Goal: Information Seeking & Learning: Learn about a topic

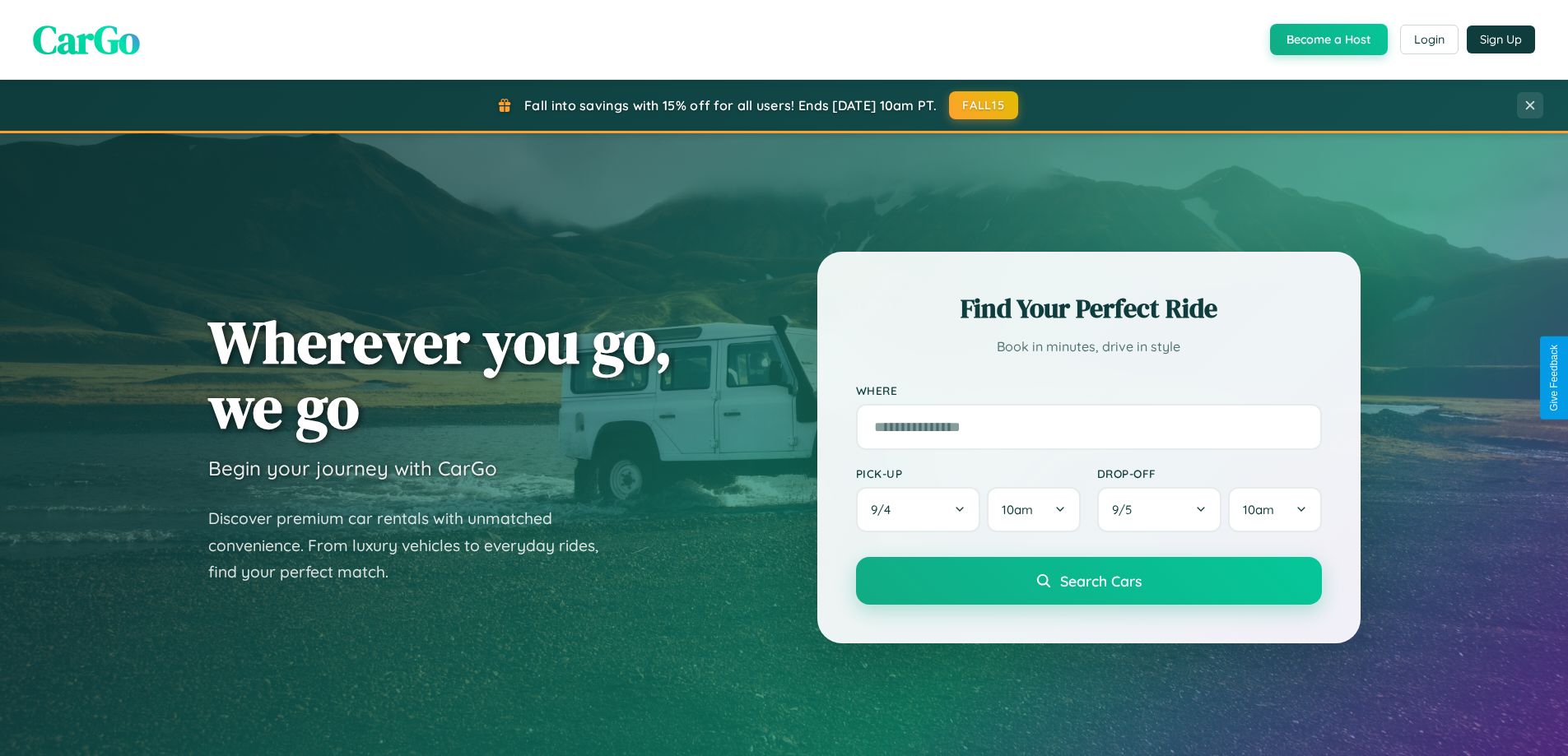
scroll to position [3165, 0]
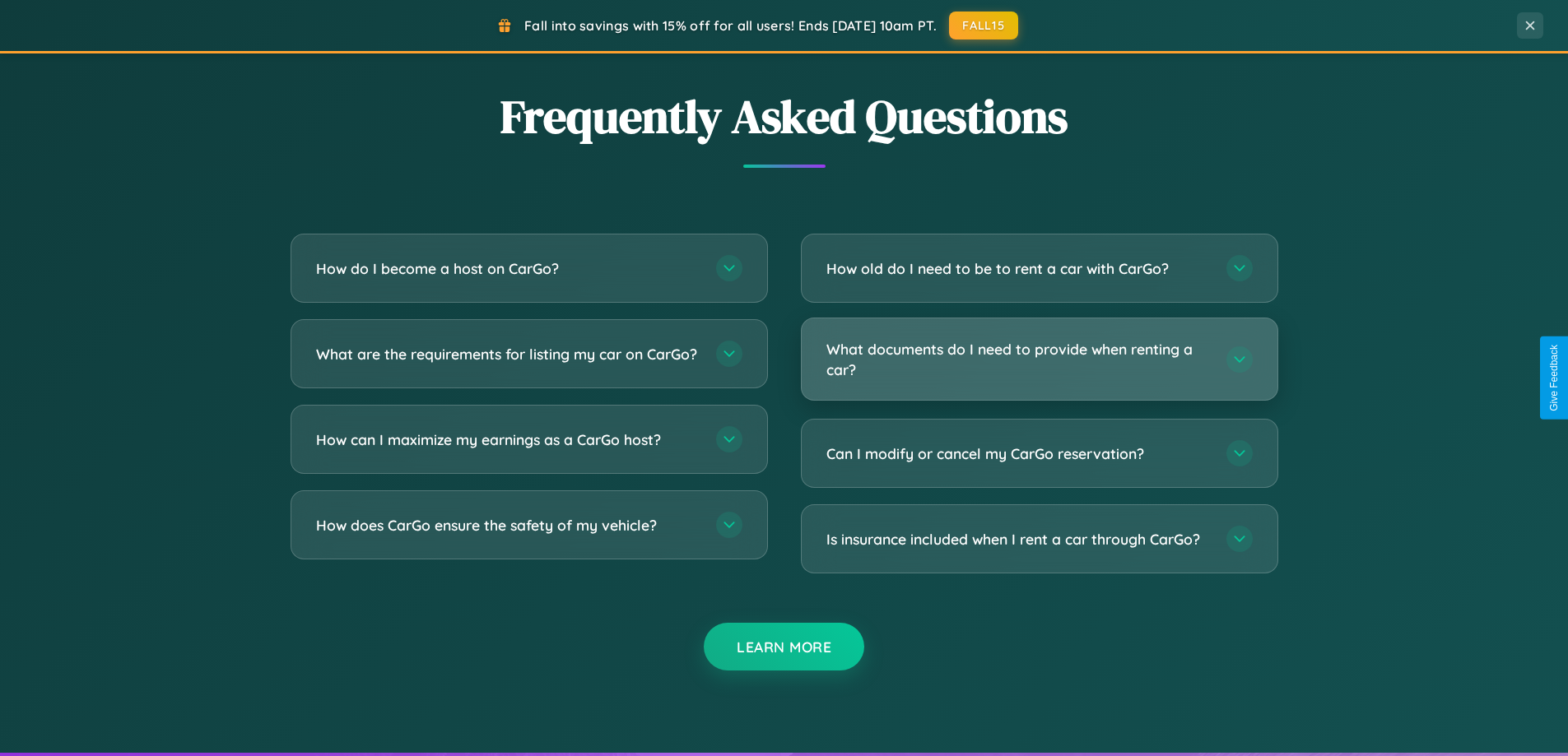
click at [1039, 359] on h3 "What documents do I need to provide when renting a car?" at bounding box center [1018, 359] width 384 height 40
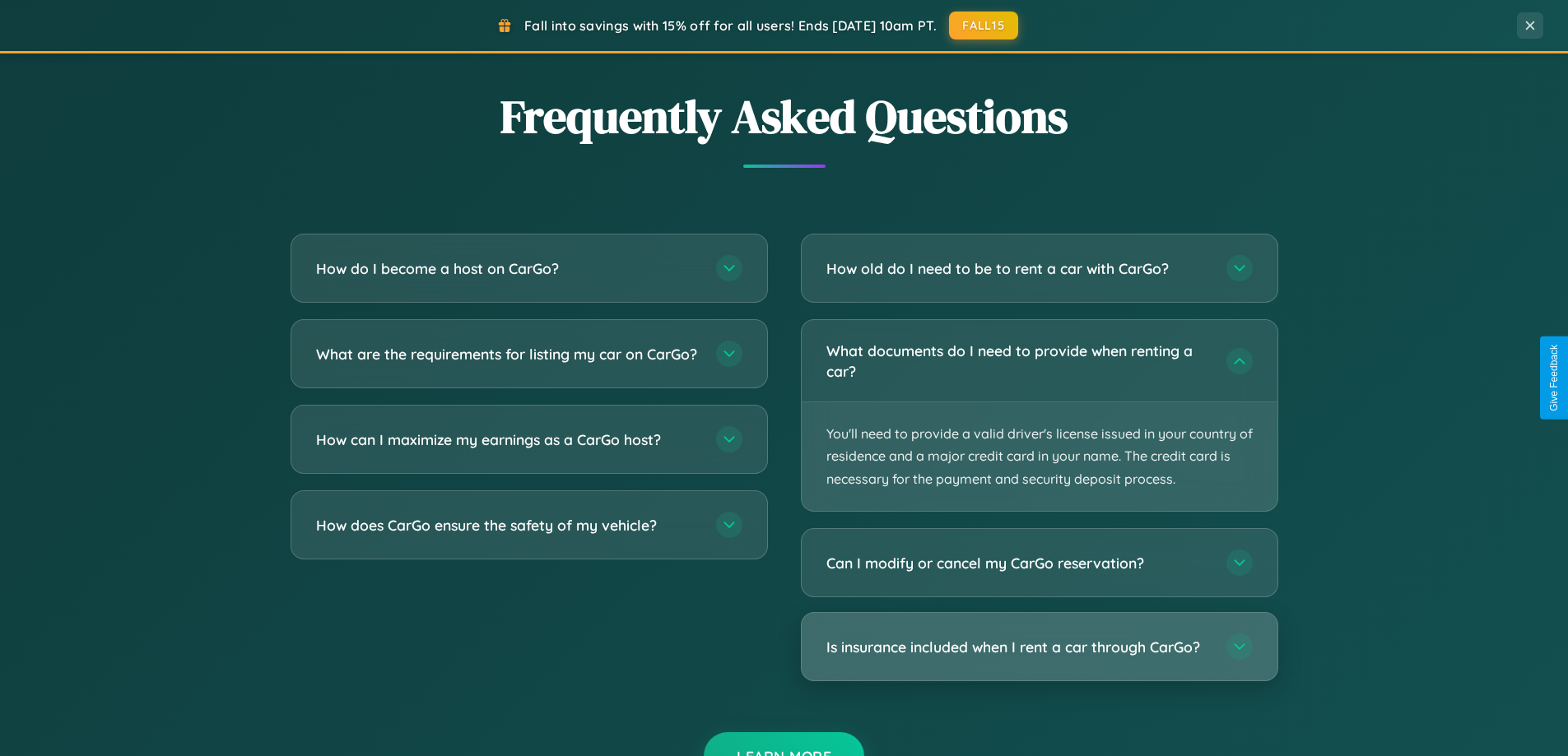
click at [1039, 647] on h3 "Is insurance included when I rent a car through CarGo?" at bounding box center [1018, 647] width 384 height 20
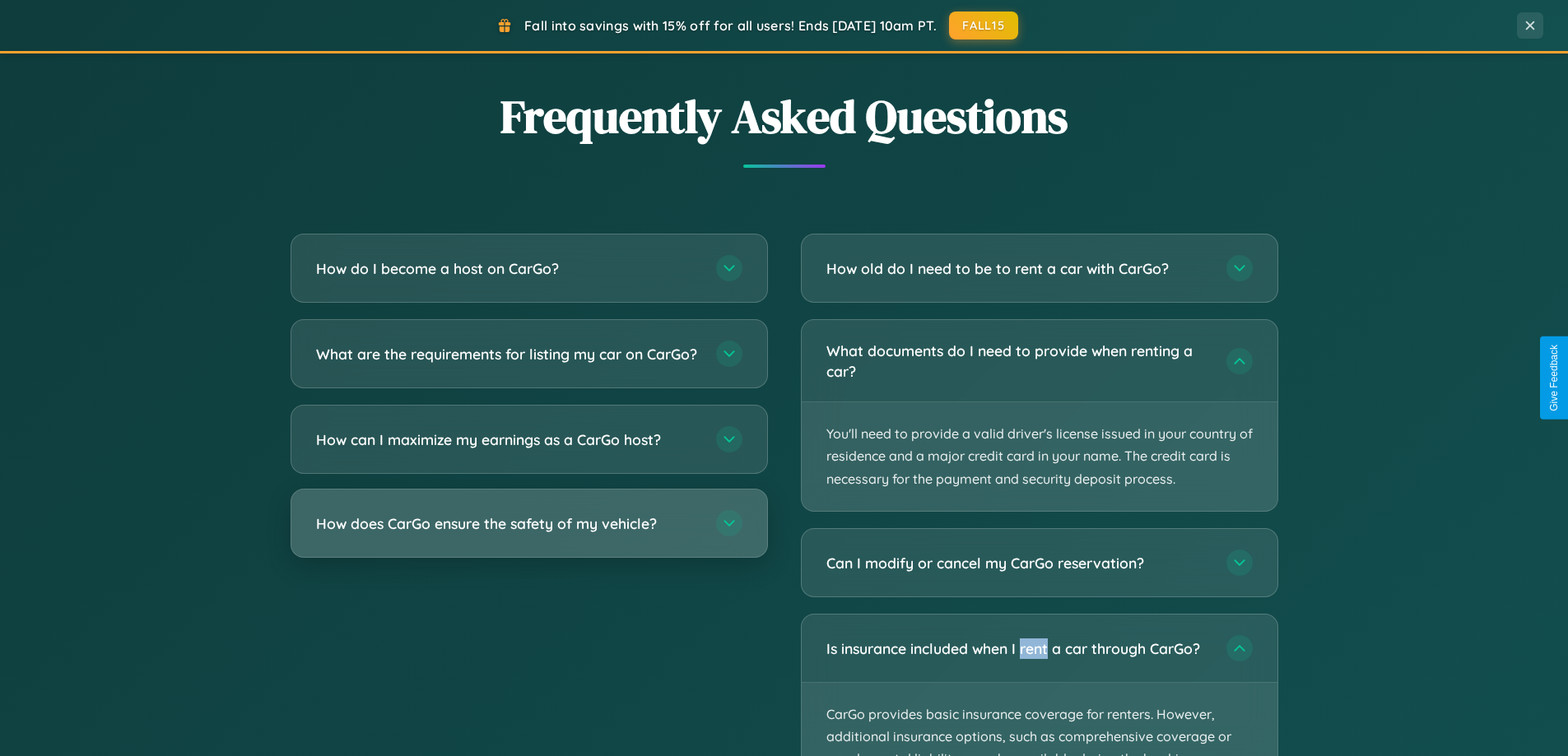
click at [528, 534] on h3 "How does CarGo ensure the safety of my vehicle?" at bounding box center [508, 523] width 384 height 20
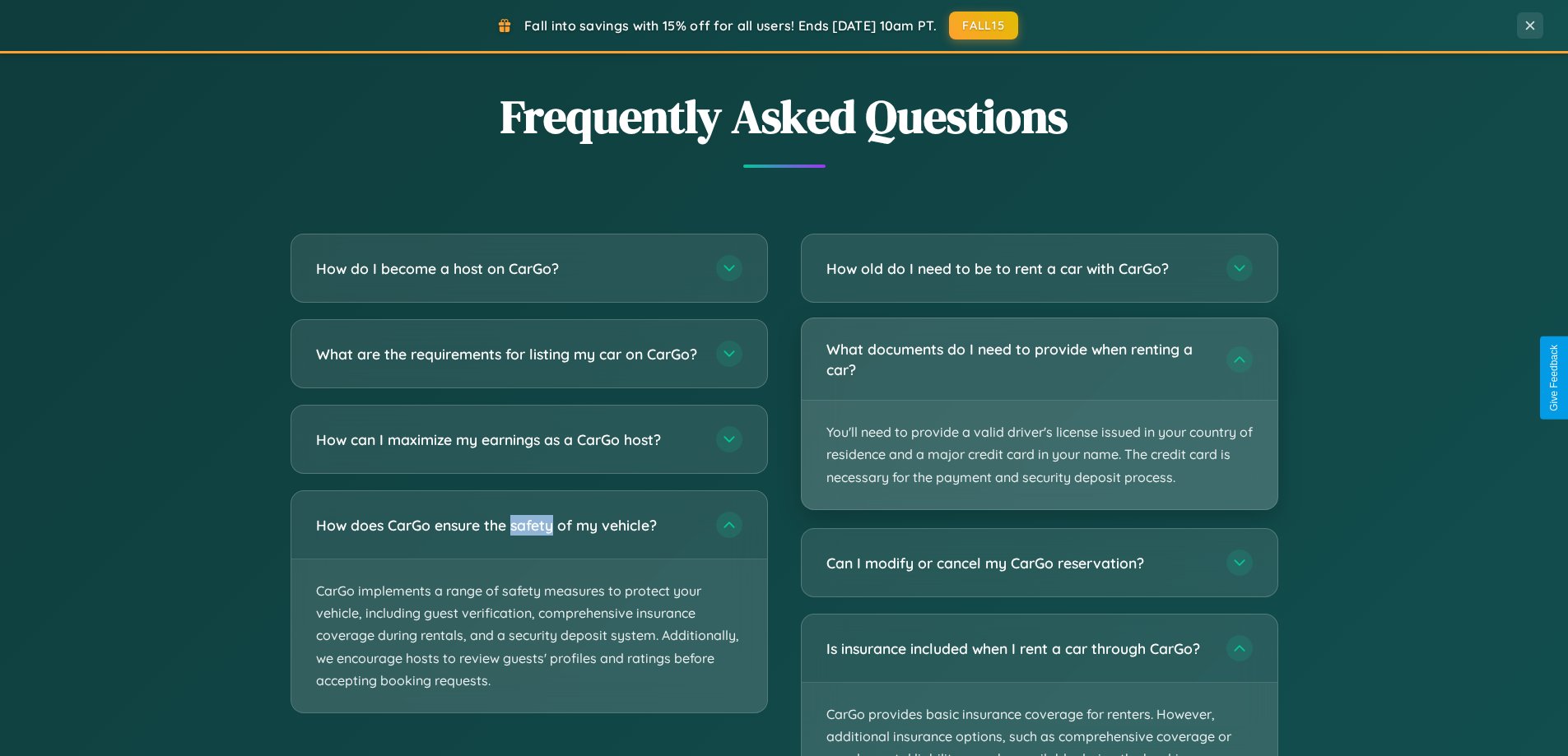
click at [1039, 414] on p "You'll need to provide a valid driver's license issued in your country of resid…" at bounding box center [1039, 454] width 476 height 108
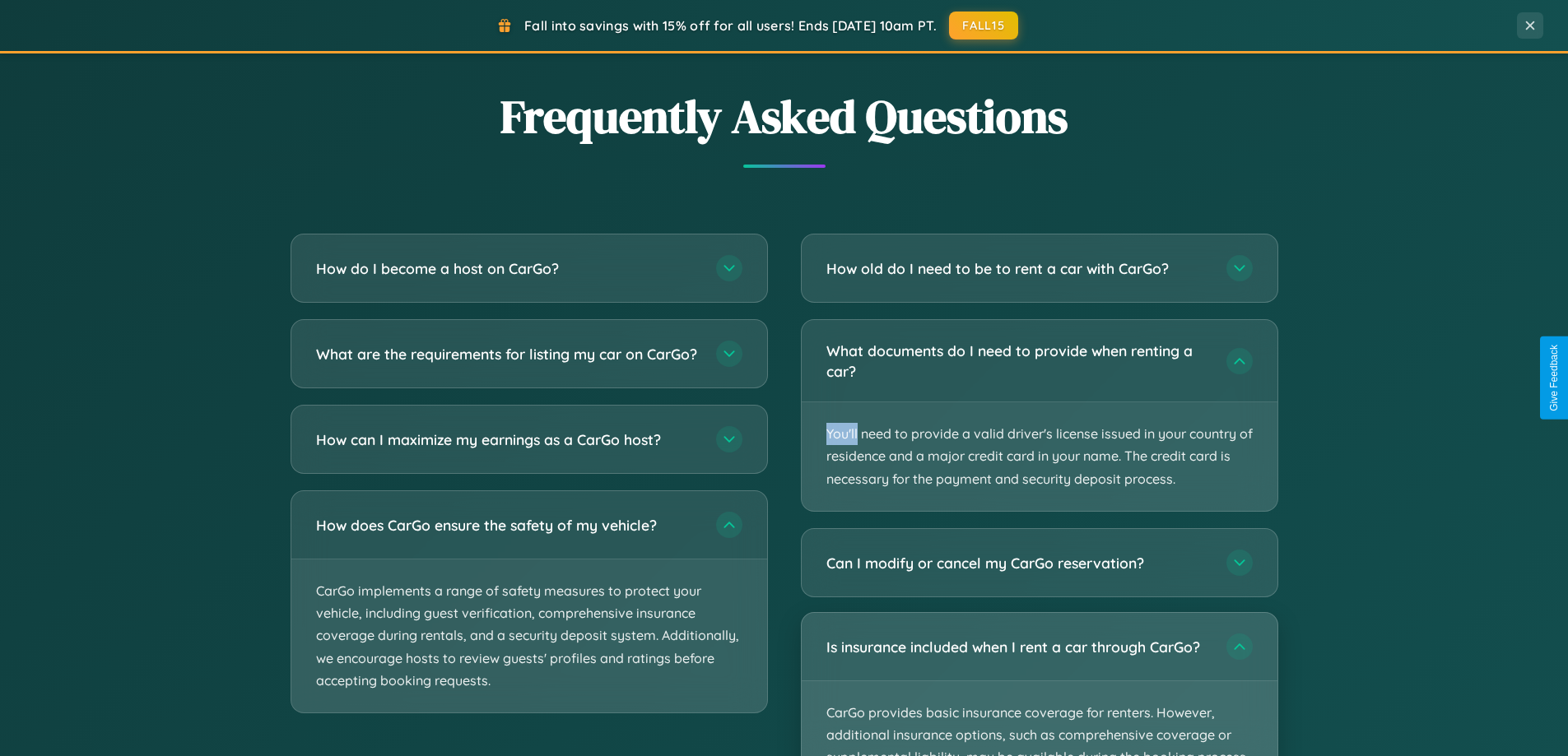
click at [1039, 684] on p "CarGo provides basic insurance coverage for renters. However, additional insura…" at bounding box center [1039, 757] width 476 height 153
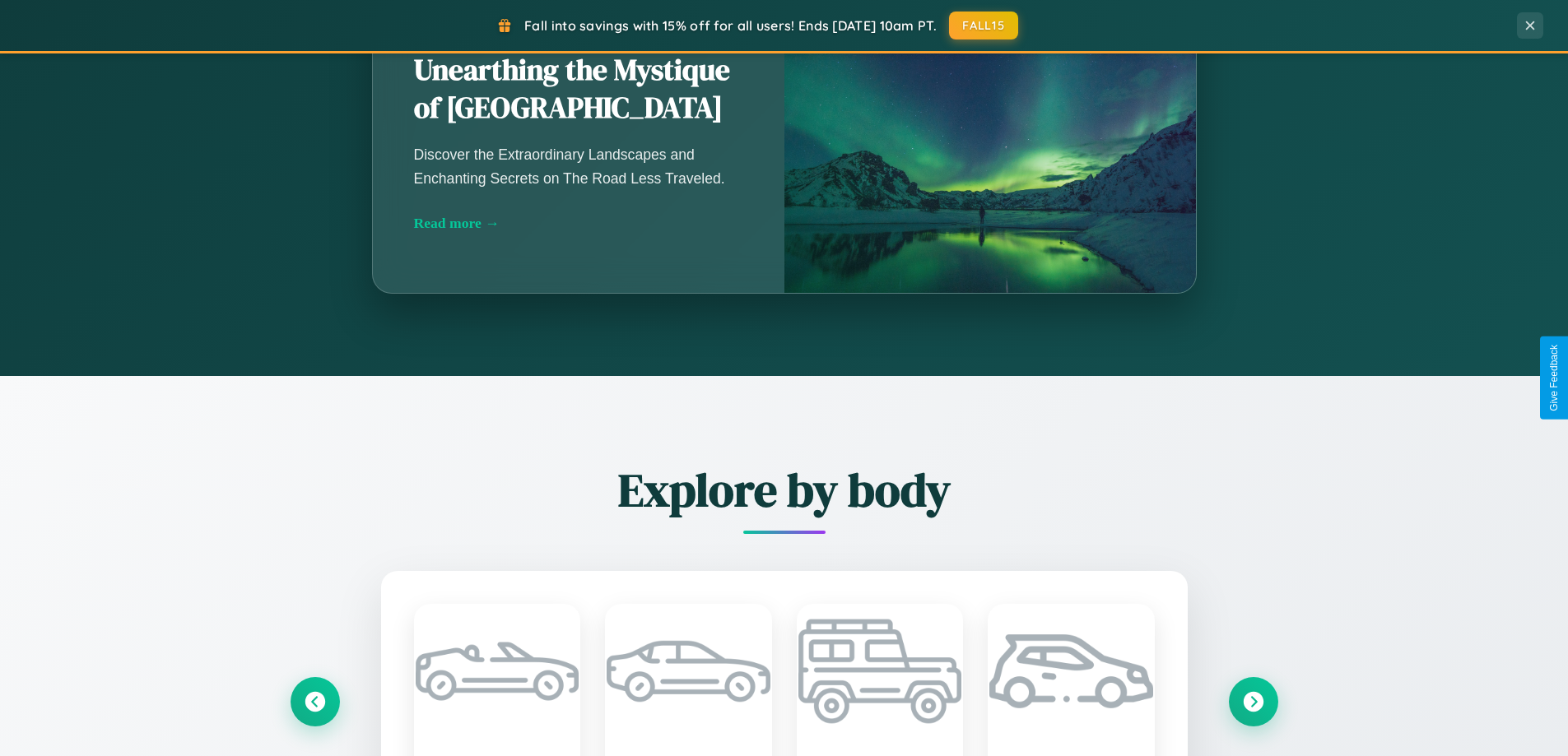
scroll to position [1132, 0]
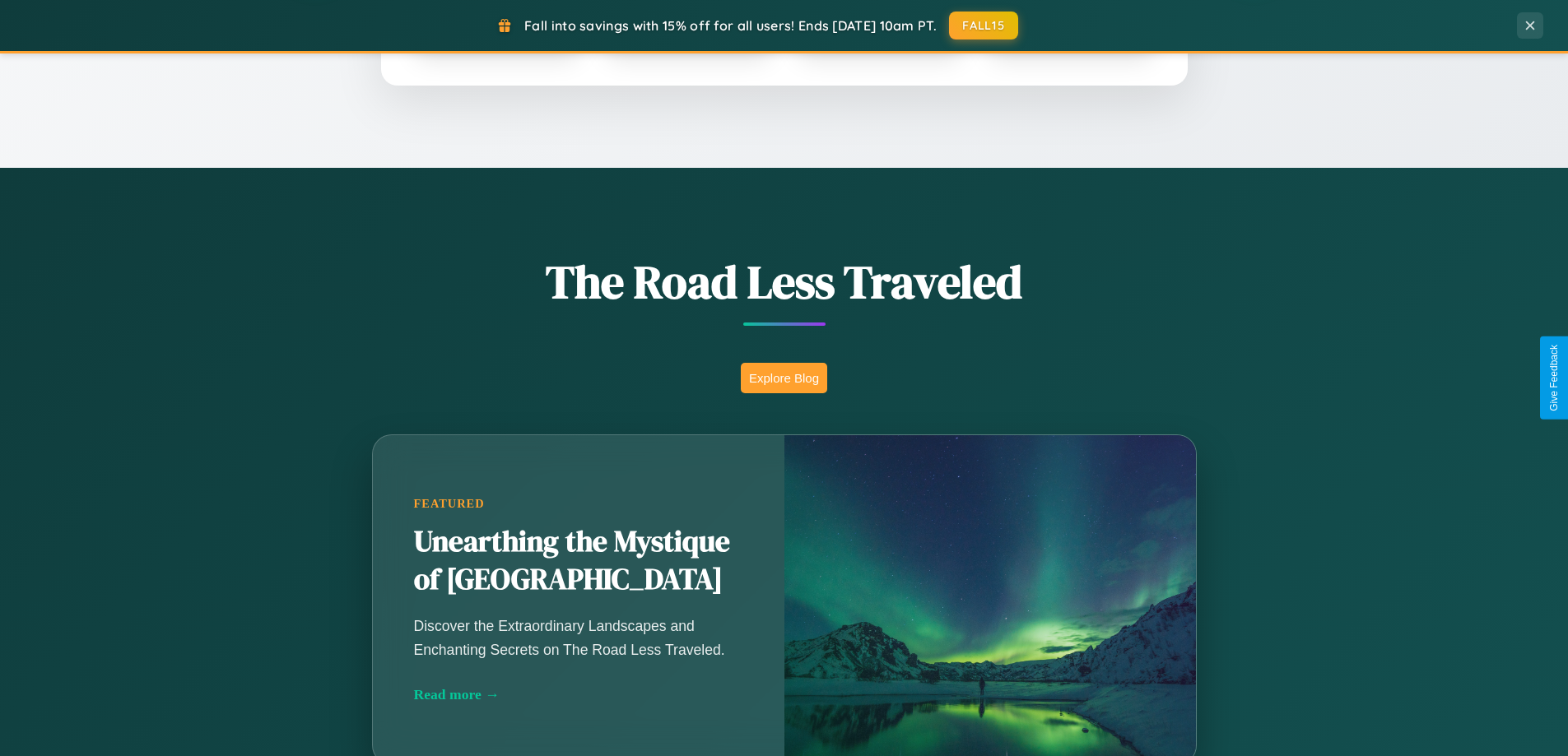
click at [784, 378] on button "Explore Blog" at bounding box center [784, 377] width 87 height 30
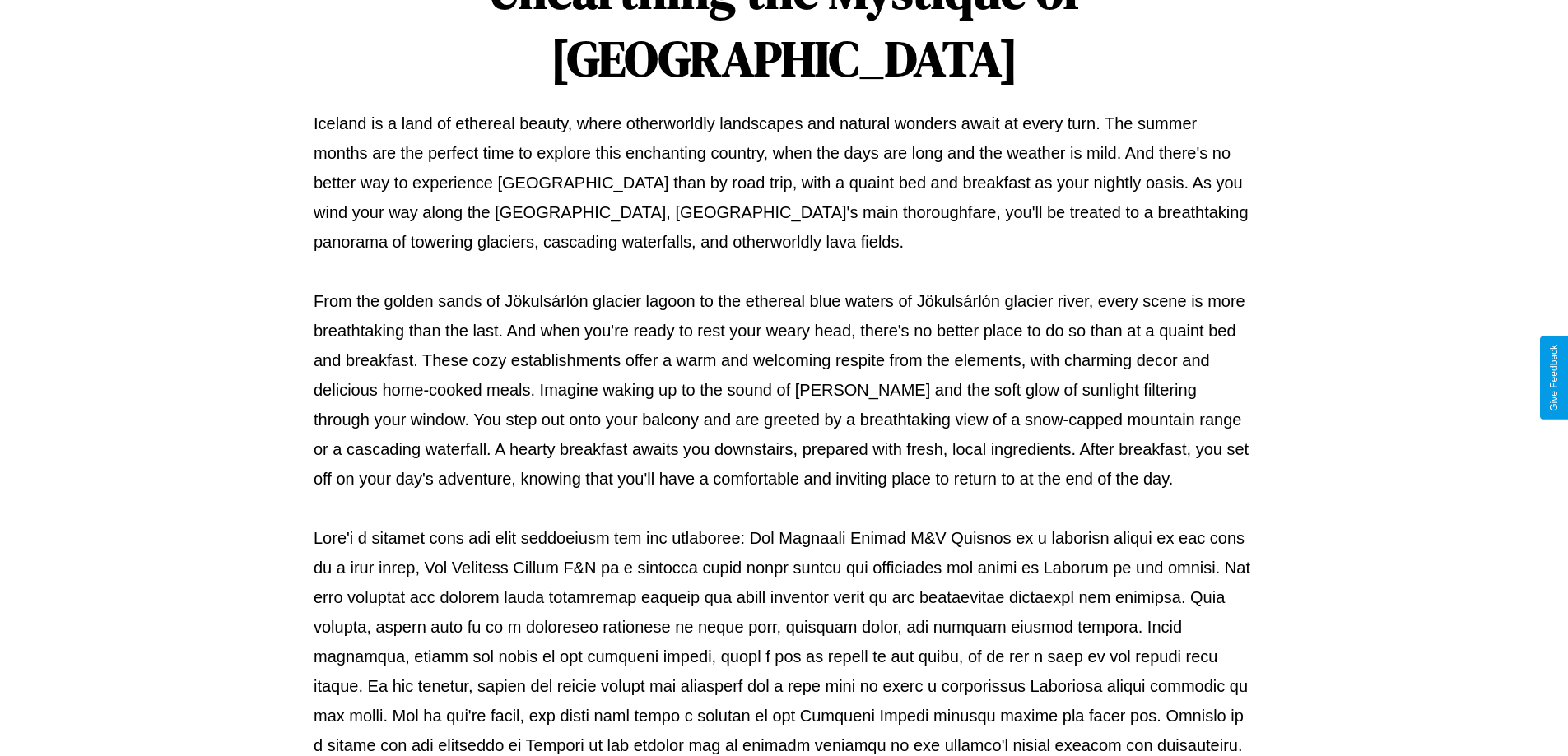
scroll to position [532, 0]
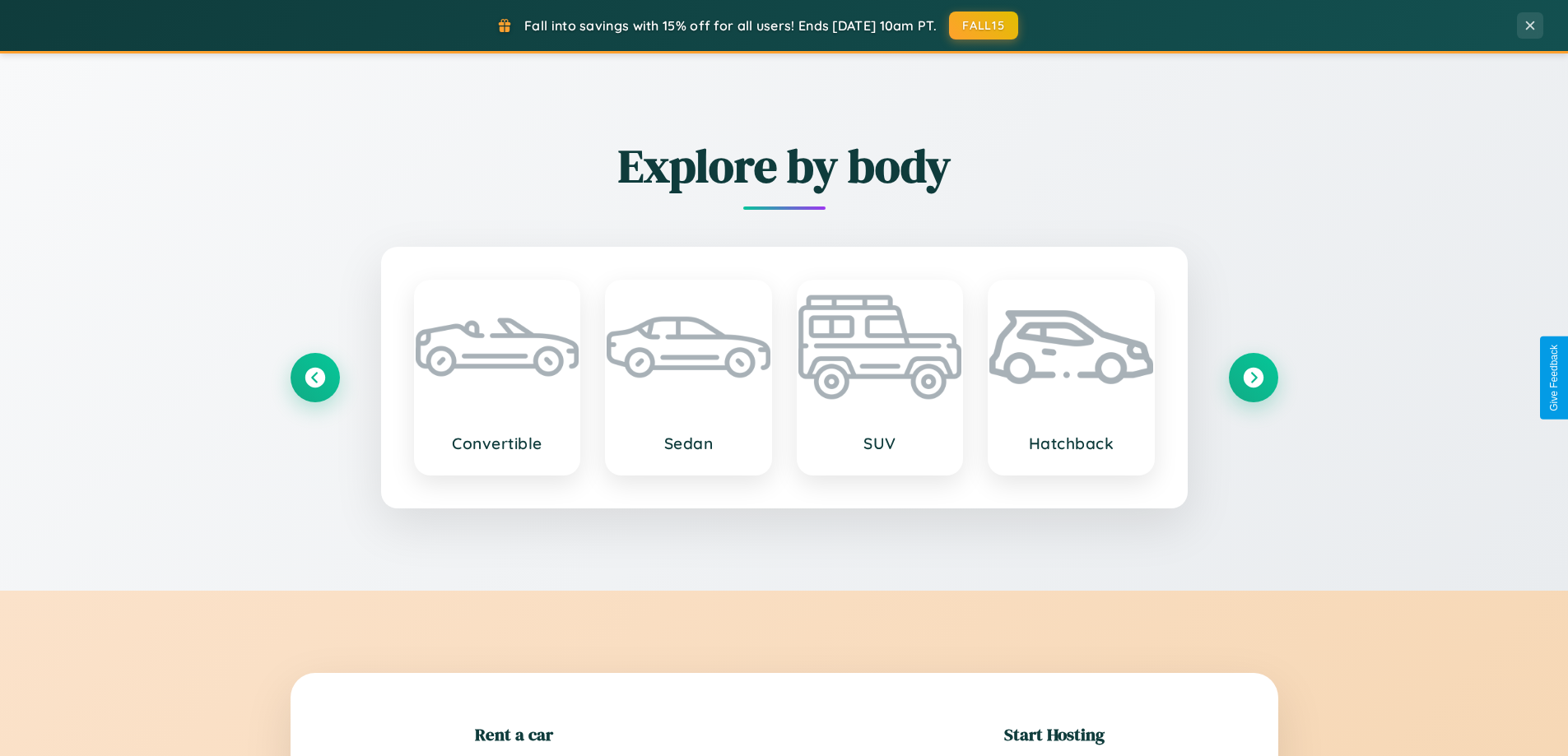
scroll to position [356, 0]
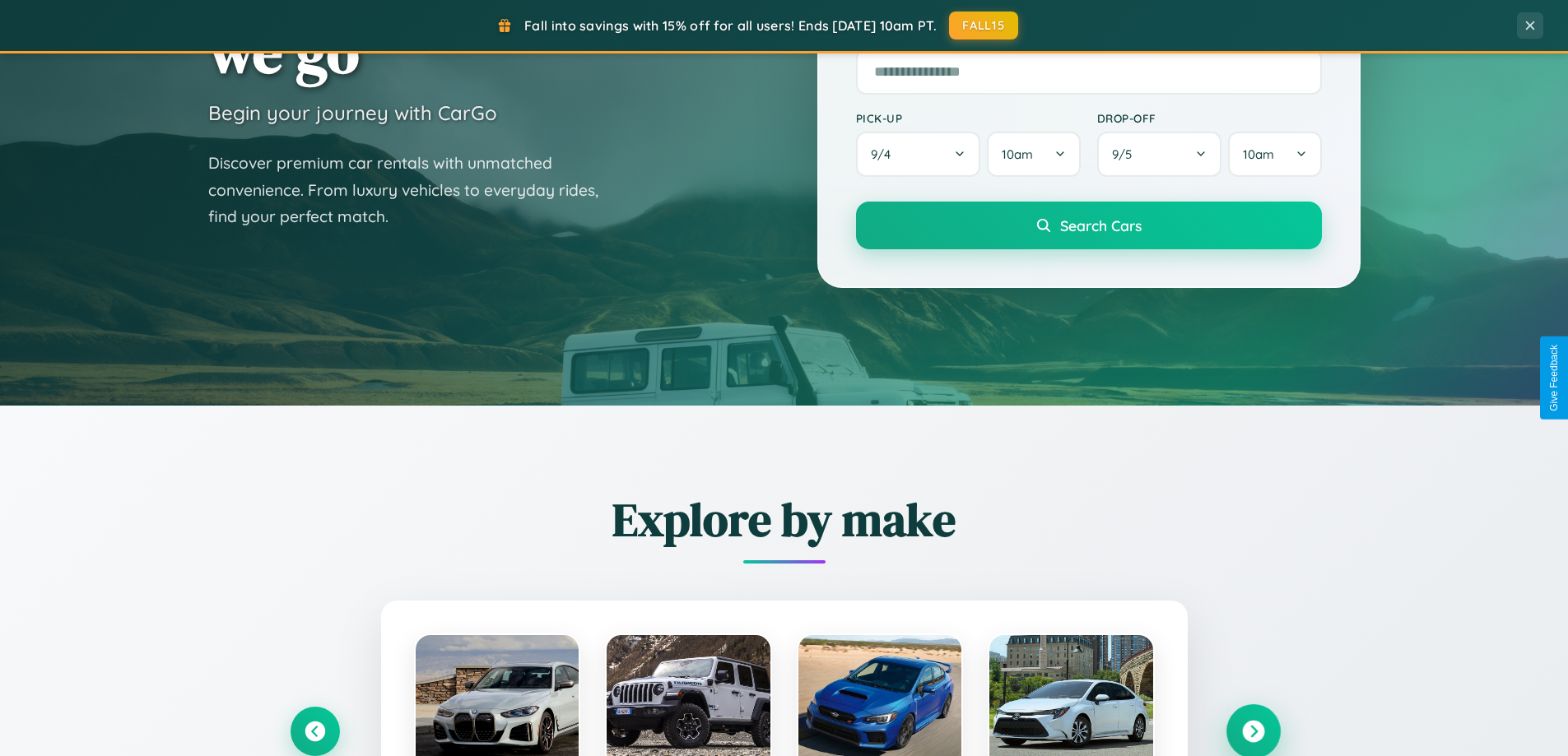
click at [1252, 732] on icon at bounding box center [1252, 732] width 22 height 22
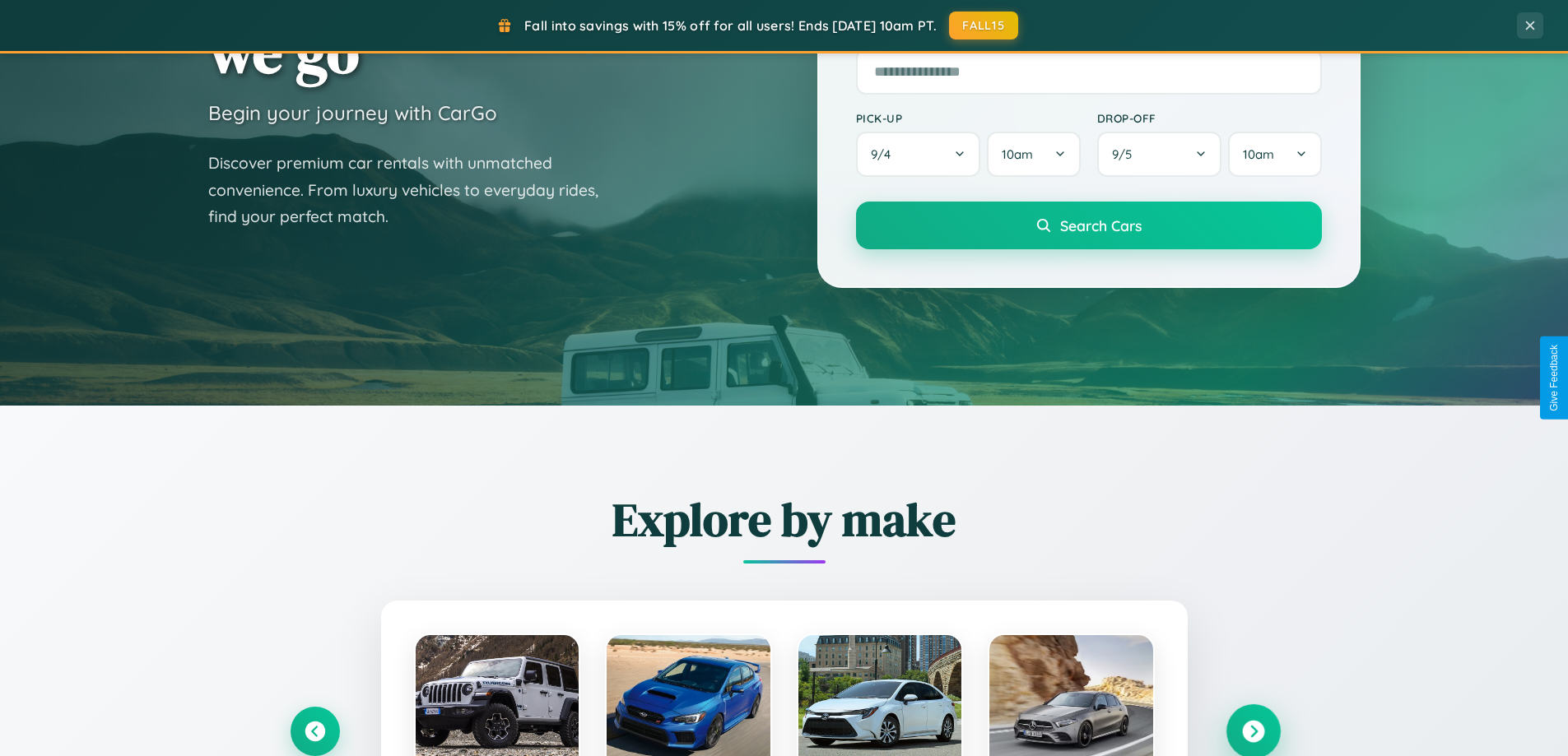
click at [1252, 730] on icon at bounding box center [1252, 732] width 22 height 22
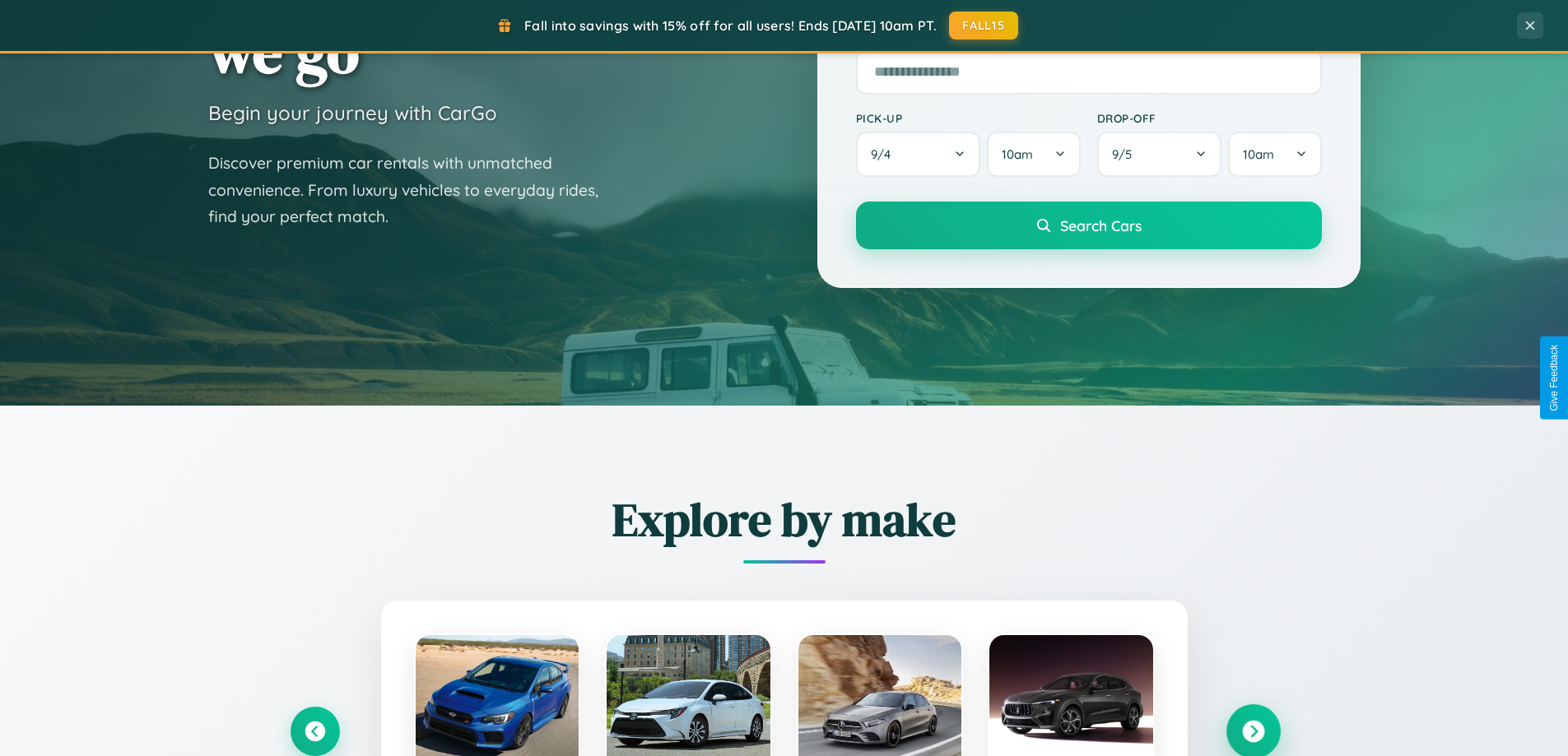
click at [1252, 730] on icon at bounding box center [1252, 732] width 22 height 22
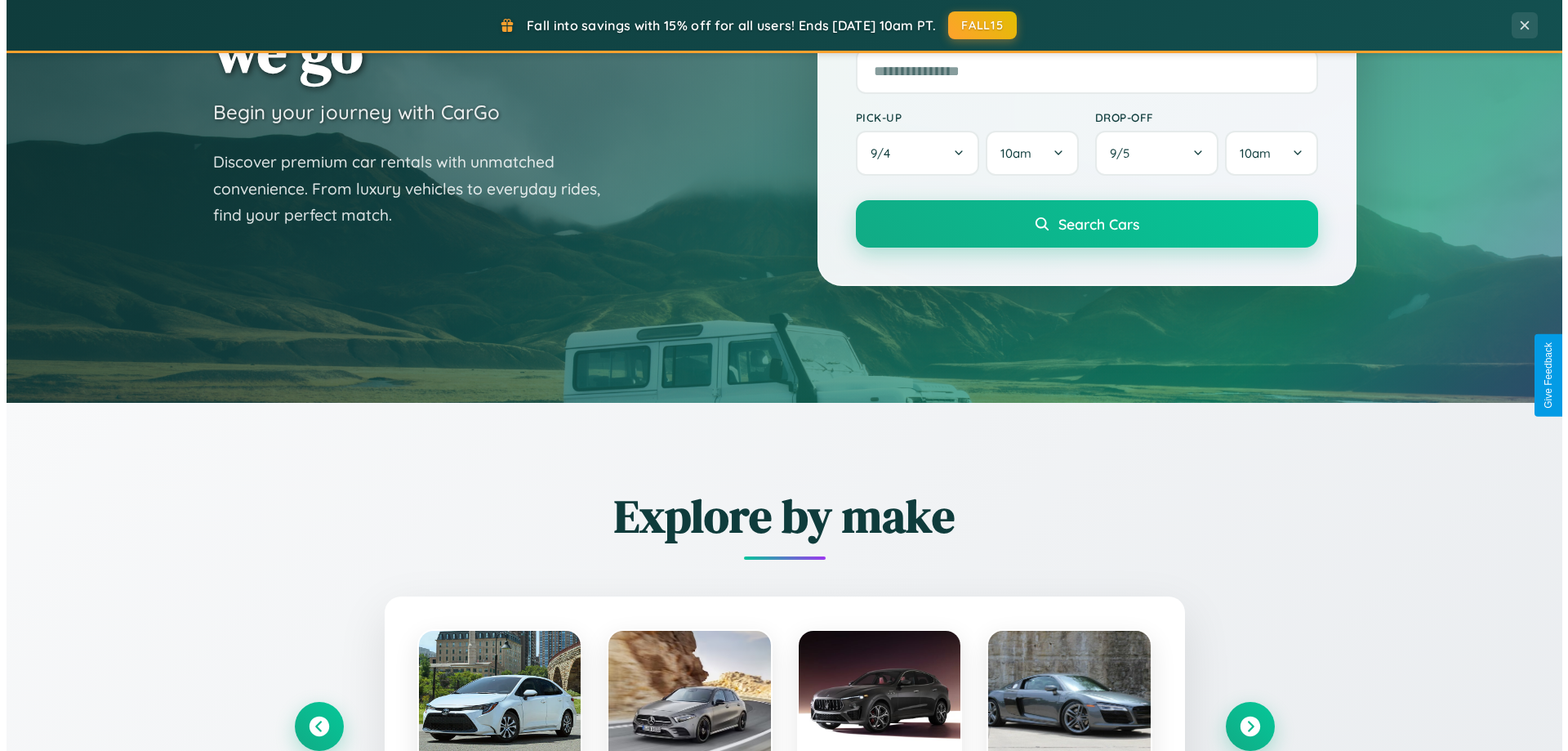
scroll to position [0, 0]
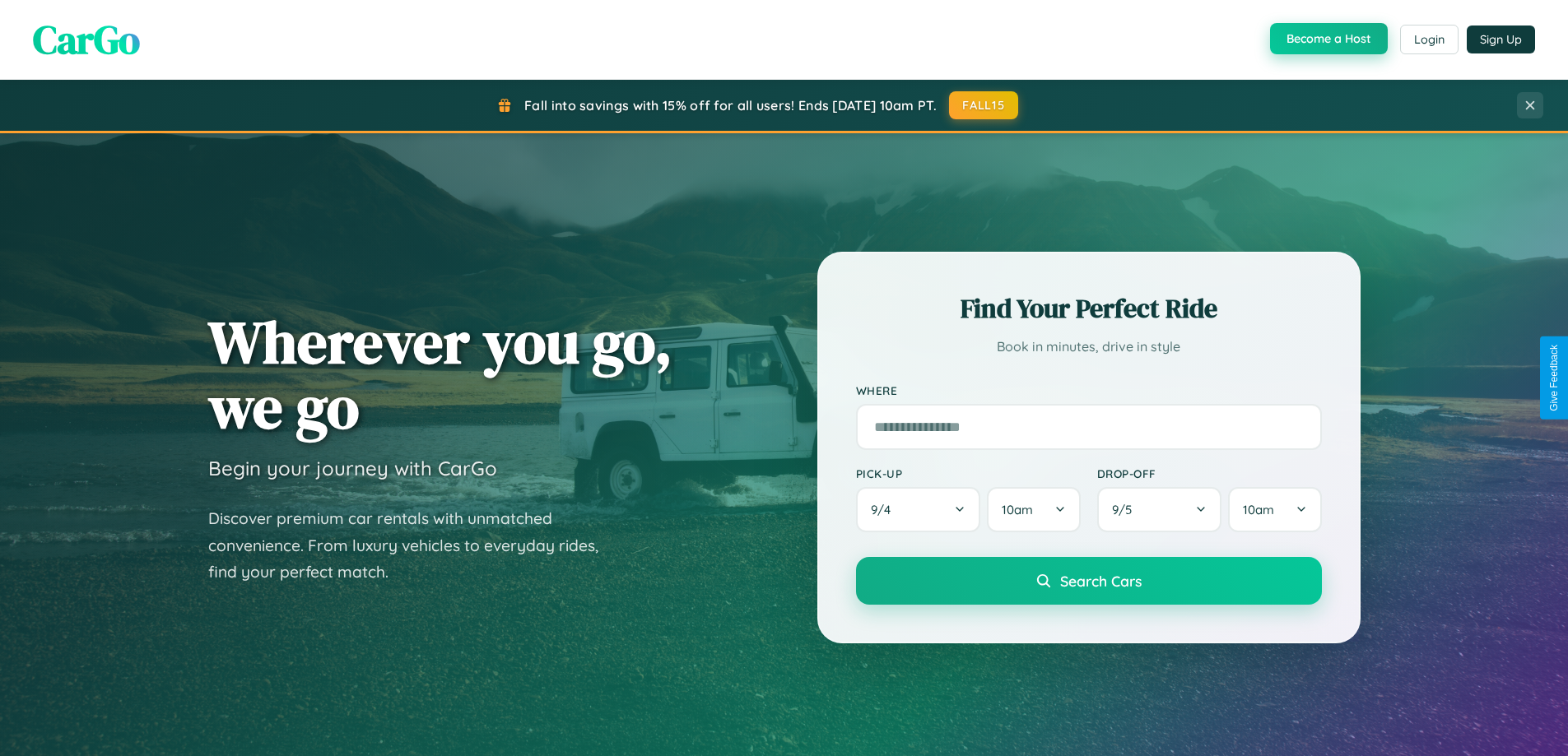
click at [1326, 39] on button "Become a Host" at bounding box center [1328, 39] width 118 height 31
